Goal: Find specific page/section: Find specific page/section

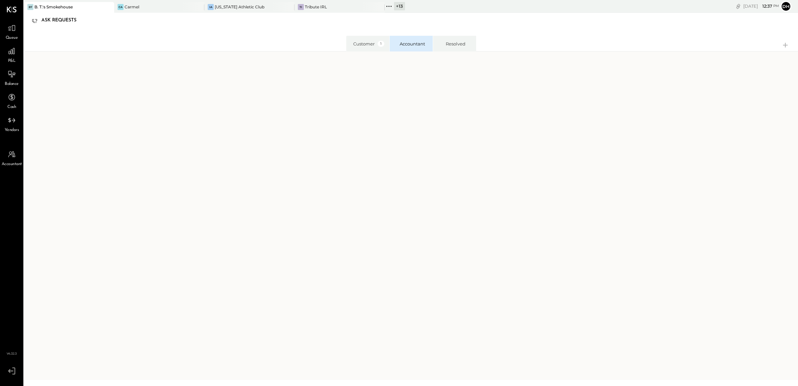
click at [401, 2] on div "+ 13" at bounding box center [399, 6] width 11 height 8
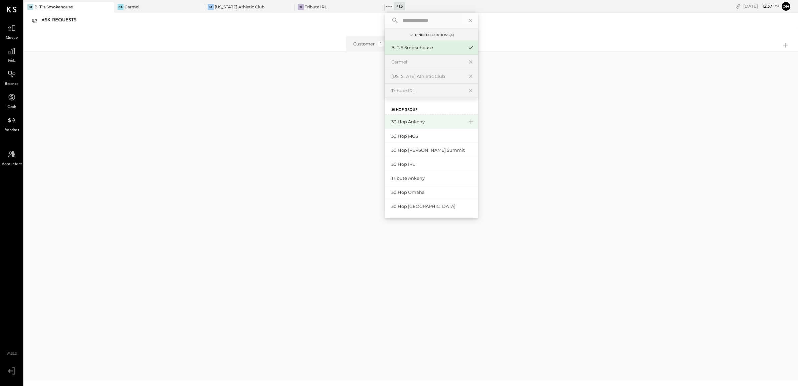
click at [402, 119] on div "30 Hop Ankeny" at bounding box center [427, 122] width 72 height 6
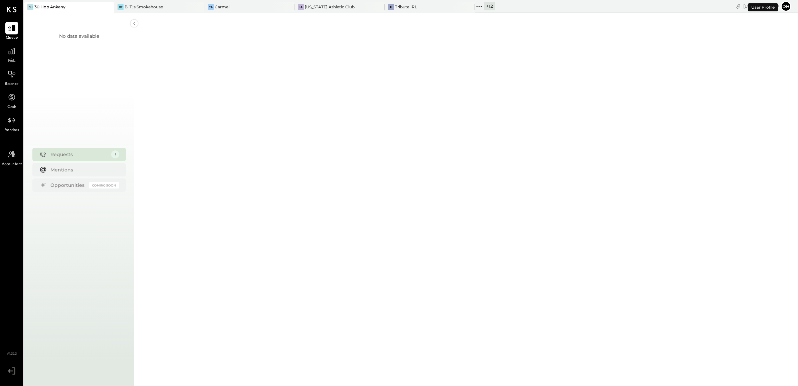
click at [10, 57] on div "P&L" at bounding box center [11, 54] width 13 height 19
